Goal: Browse casually

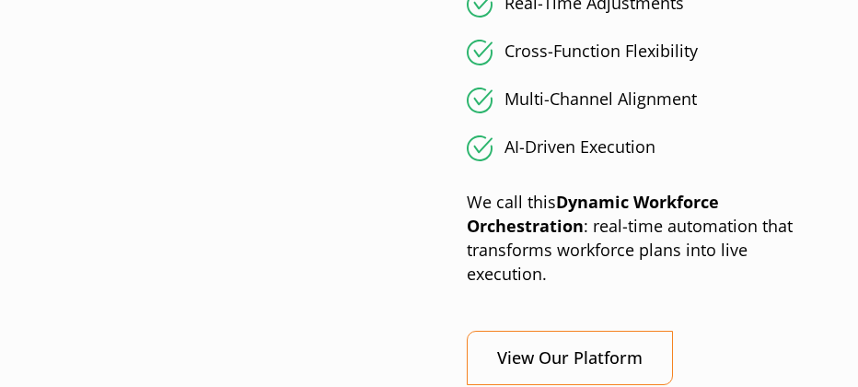
scroll to position [2393, 0]
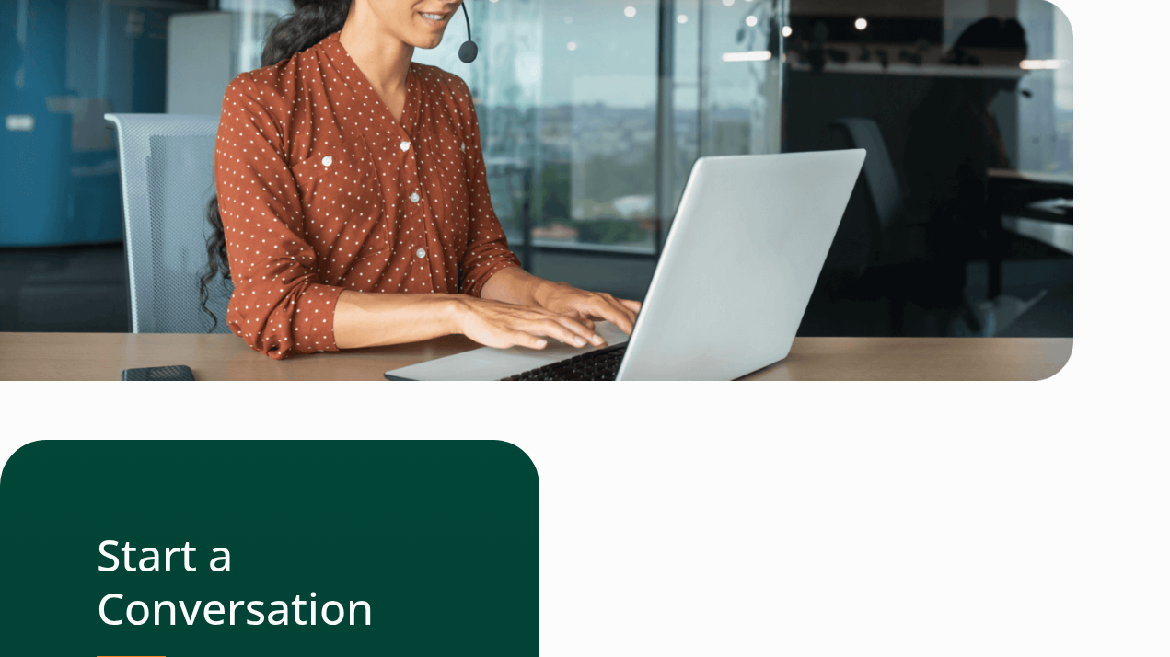
scroll to position [5154, 0]
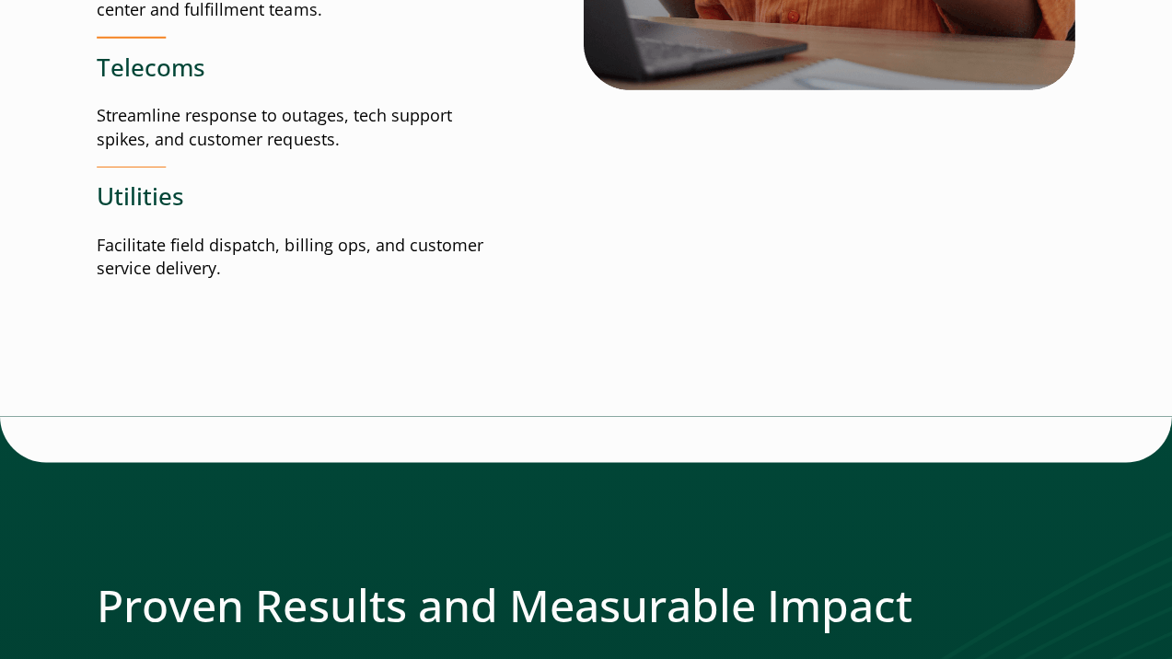
scroll to position [3317, 0]
